Goal: Find specific page/section: Find specific page/section

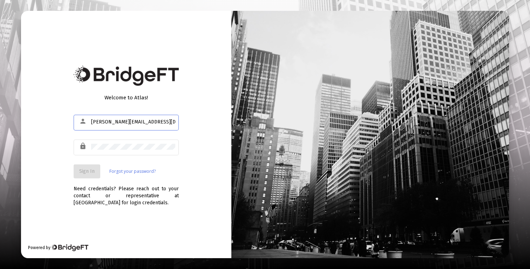
type input "[PERSON_NAME][EMAIL_ADDRESS][DOMAIN_NAME]"
click at [87, 176] on button "Sign In" at bounding box center [87, 172] width 27 height 14
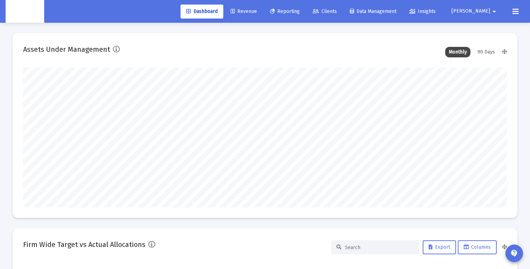
scroll to position [140, 260]
type input "[DATE]"
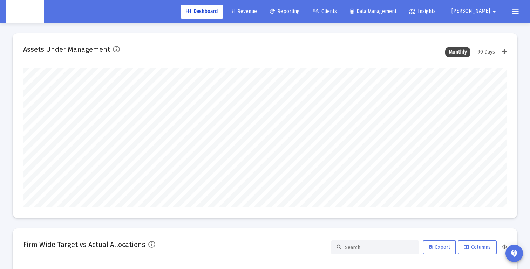
click at [337, 9] on span "Clients" at bounding box center [325, 11] width 24 height 6
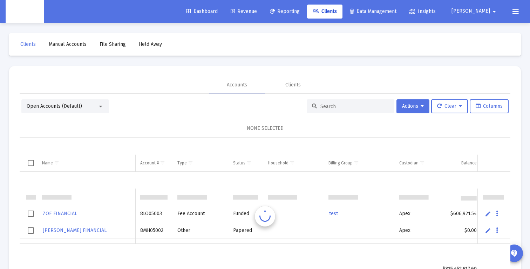
scroll to position [17, 0]
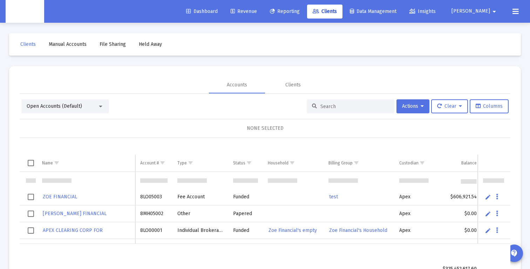
click at [325, 104] on input at bounding box center [354, 107] width 69 height 6
paste input "4023"
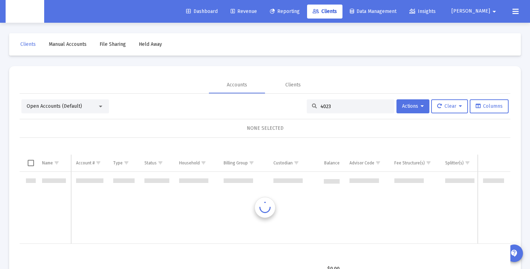
scroll to position [0, 0]
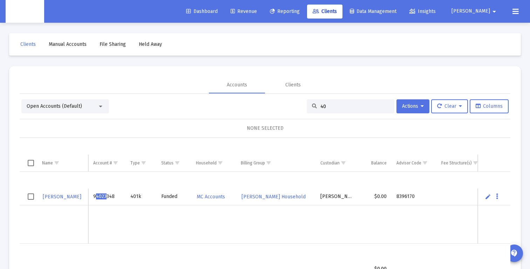
type input "4"
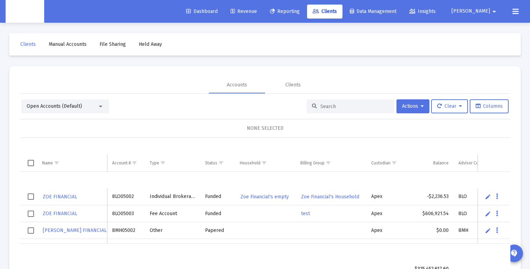
click at [90, 108] on div "Open Accounts (Default)" at bounding box center [62, 106] width 71 height 7
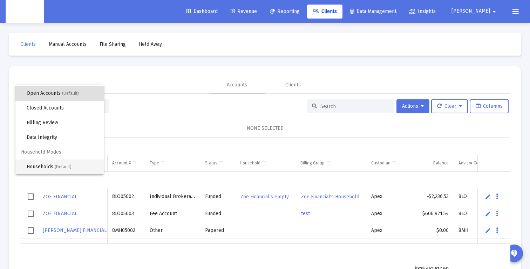
scroll to position [13, 0]
click at [44, 165] on span "Households (Default)" at bounding box center [62, 167] width 71 height 15
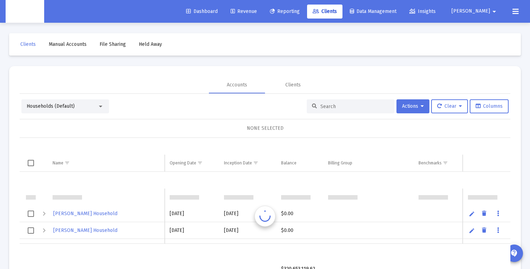
scroll to position [17, 0]
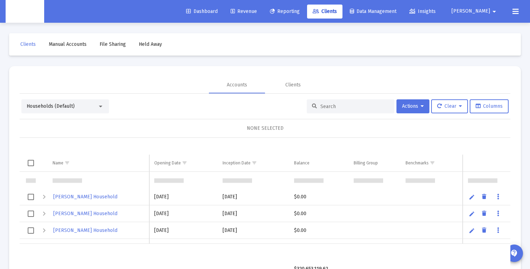
click at [324, 107] on input at bounding box center [354, 107] width 69 height 6
paste input "[PERSON_NAME]"
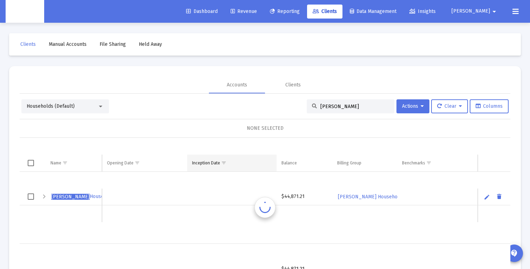
scroll to position [0, 0]
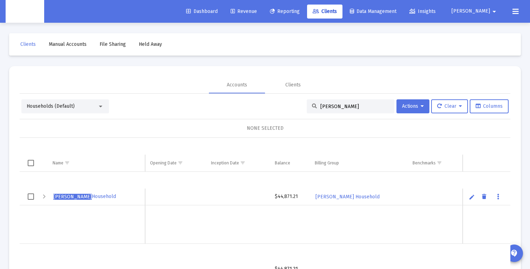
type input "[PERSON_NAME]"
click at [43, 197] on div "Expand" at bounding box center [44, 197] width 8 height 8
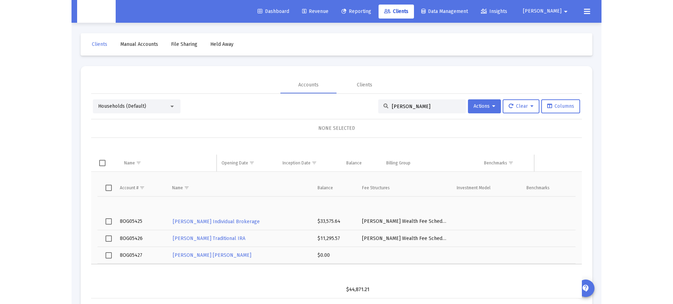
scroll to position [57, 0]
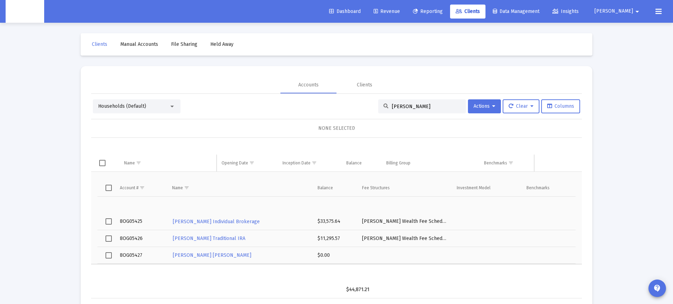
click at [229, 101] on div "Households (Default) [PERSON_NAME] Actions Clear Columns" at bounding box center [336, 107] width 487 height 14
